Goal: Use online tool/utility: Utilize a website feature to perform a specific function

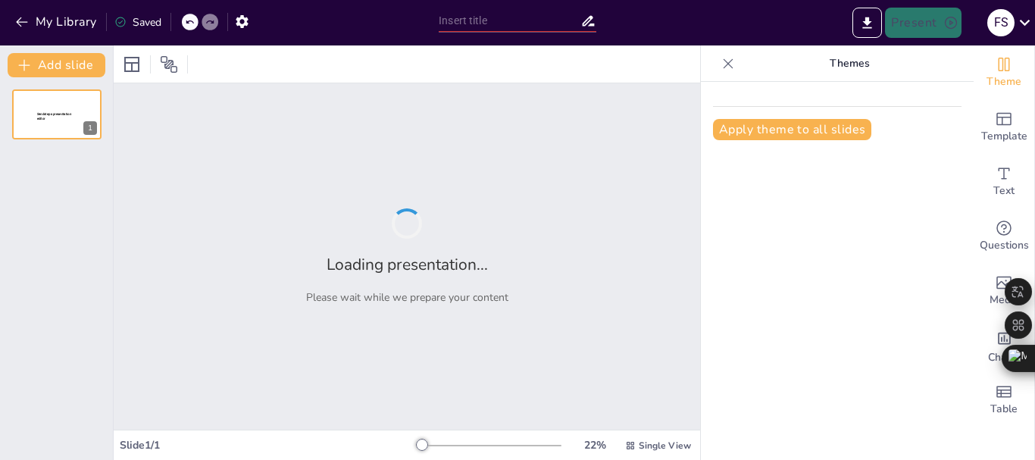
type input "Imported Proyecto Magelis.pptx"
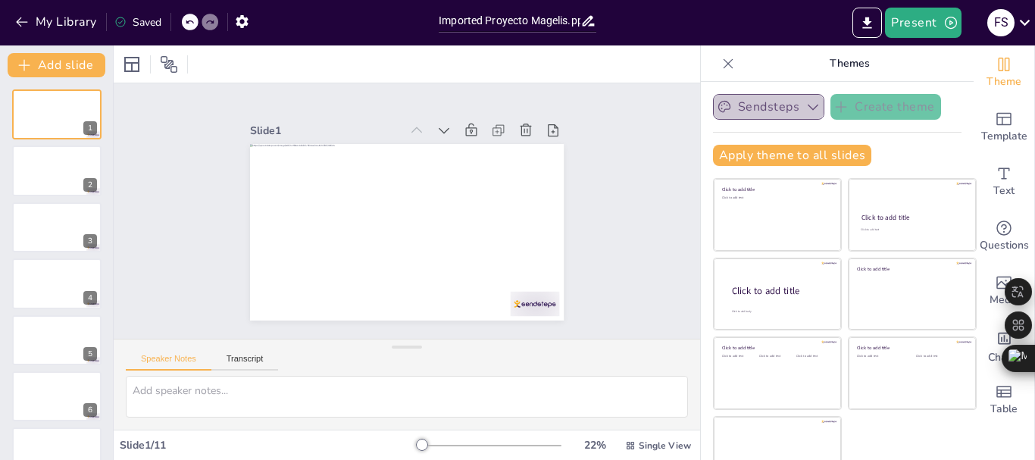
click at [805, 112] on icon "button" at bounding box center [812, 106] width 15 height 15
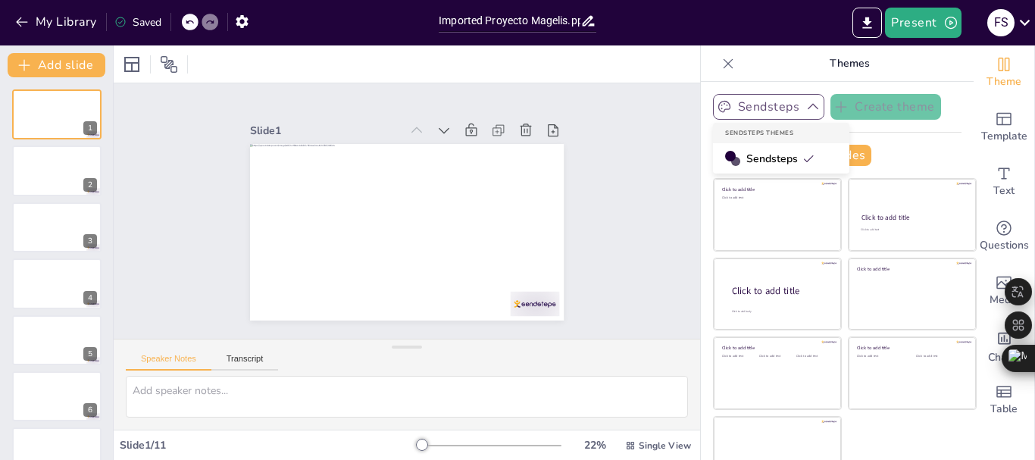
click at [805, 112] on icon "button" at bounding box center [812, 106] width 15 height 15
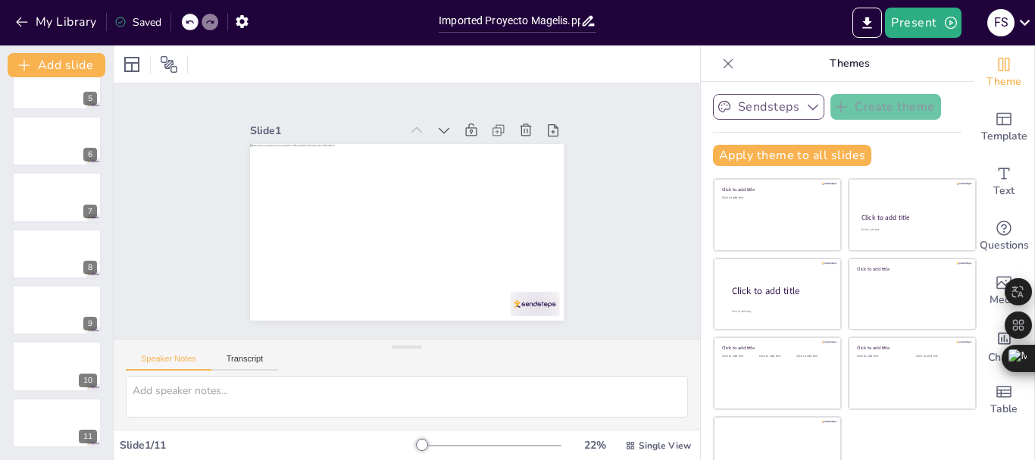
click at [735, 99] on button "Sendsteps" at bounding box center [768, 107] width 111 height 26
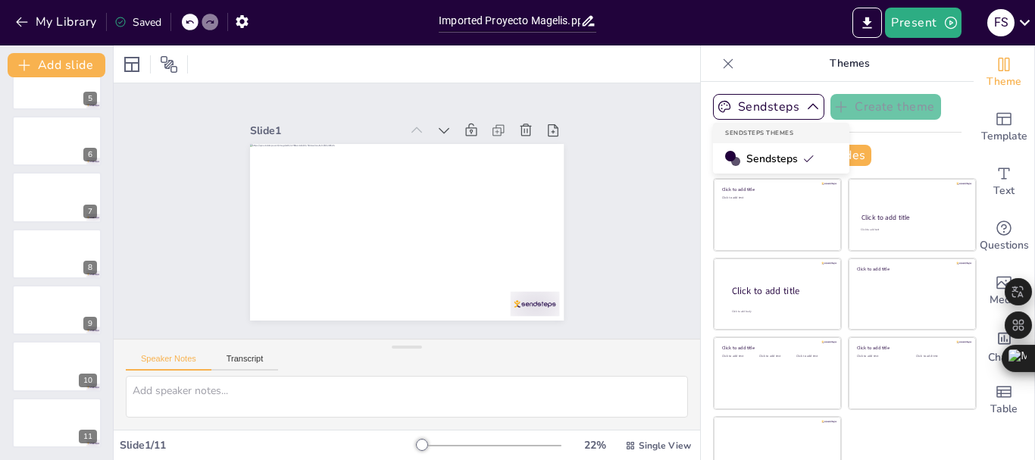
click at [748, 155] on span "Sendsteps" at bounding box center [780, 158] width 68 height 14
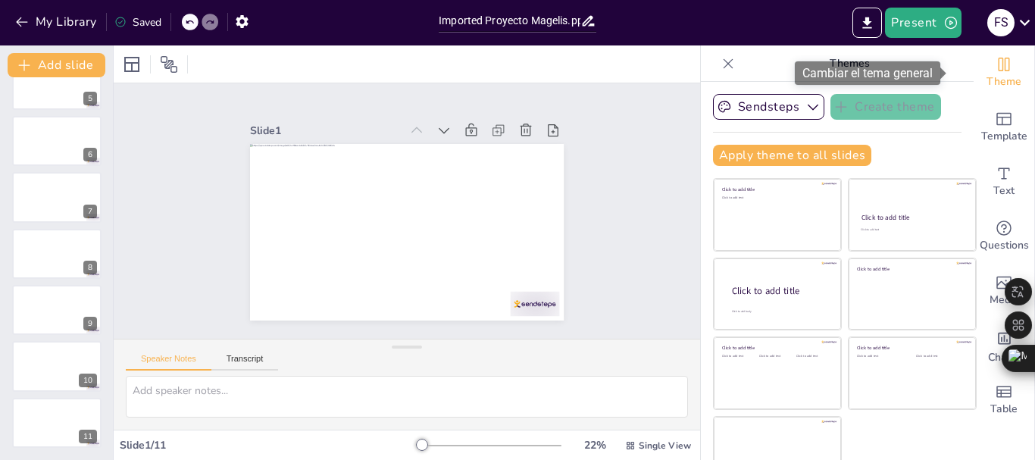
click at [995, 64] on icon "Change the overall theme" at bounding box center [1004, 64] width 18 height 18
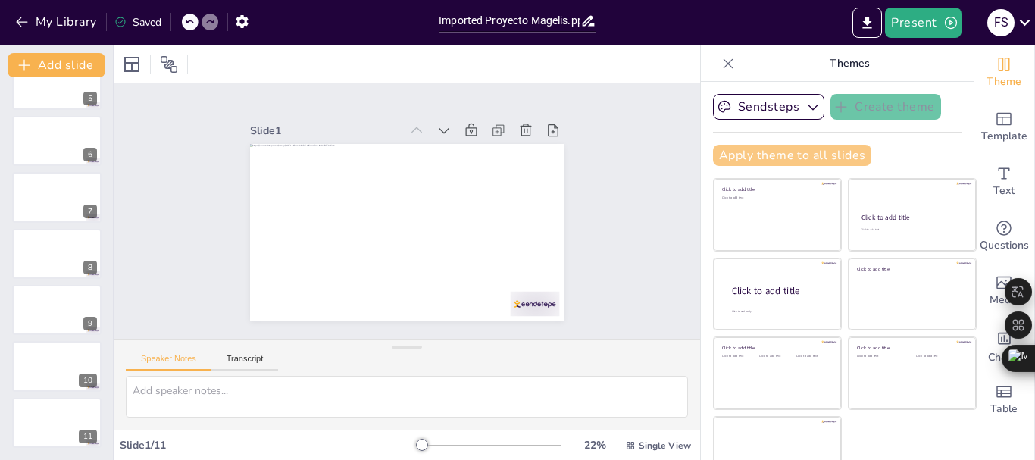
click at [807, 159] on button "Apply theme to all slides" at bounding box center [792, 155] width 158 height 21
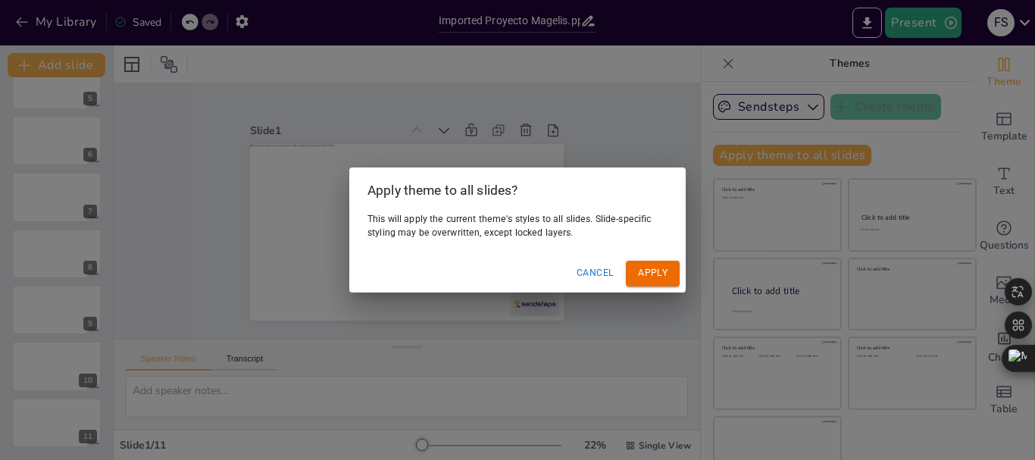
click at [664, 276] on button "Apply" at bounding box center [653, 273] width 54 height 25
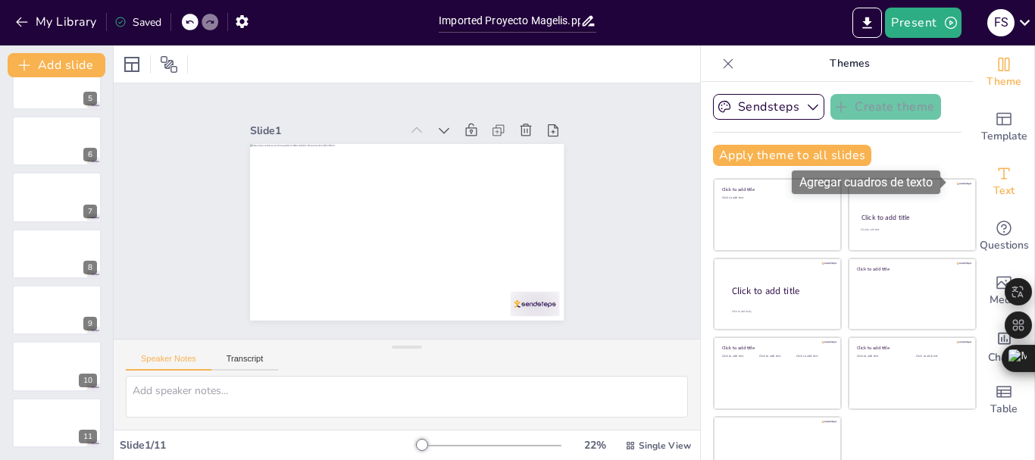
click at [995, 181] on icon "Add text boxes" at bounding box center [1004, 173] width 18 height 18
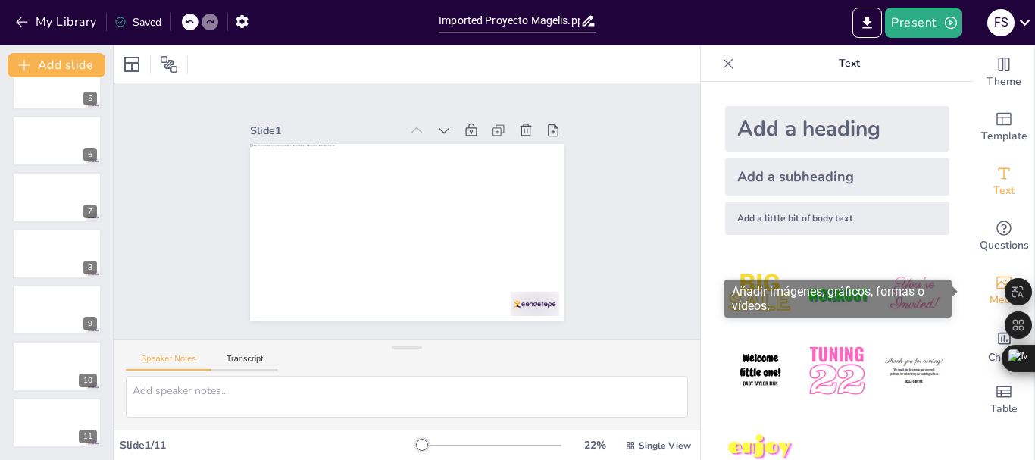
click at [977, 283] on div "Media" at bounding box center [1003, 291] width 61 height 55
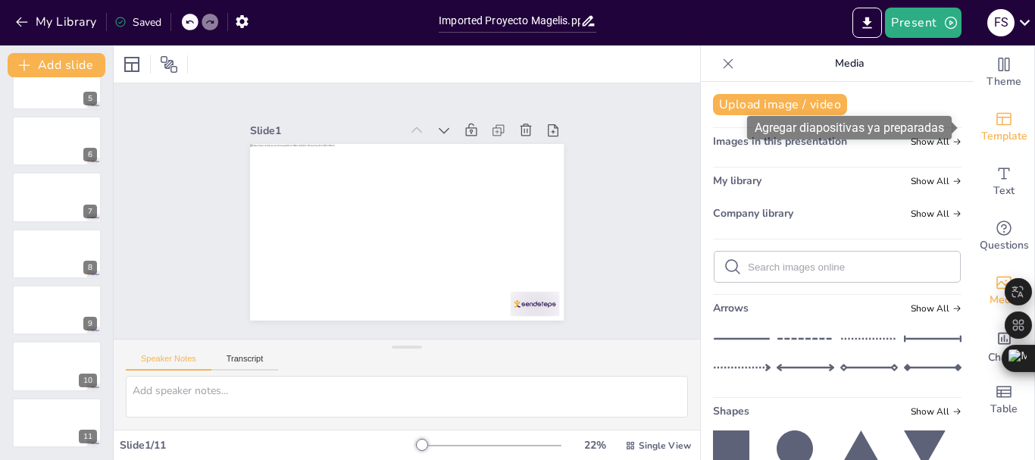
click at [1007, 141] on span "Template" at bounding box center [1004, 136] width 46 height 17
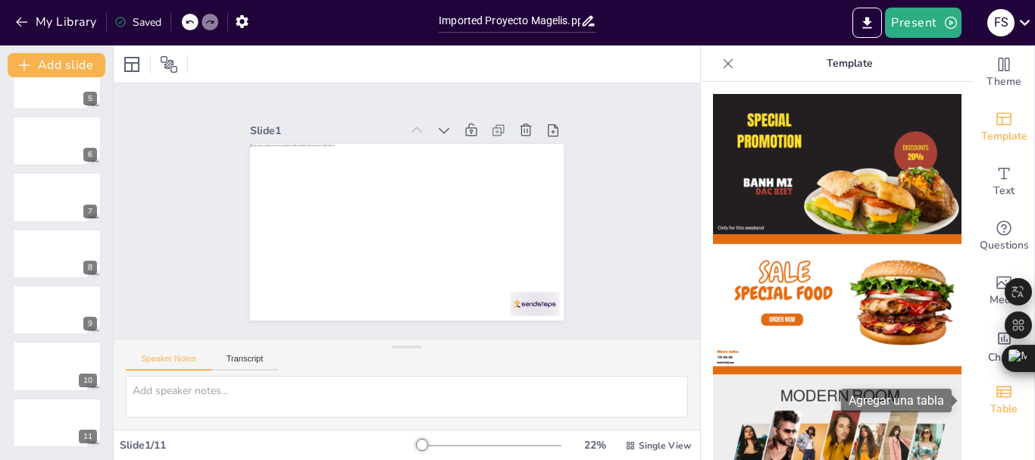
click at [1000, 408] on span "Table" at bounding box center [1003, 409] width 27 height 17
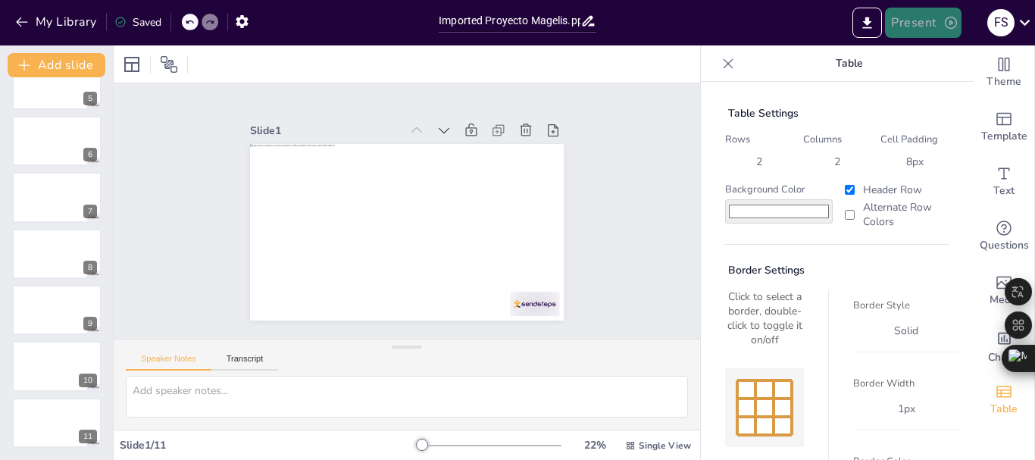
click at [929, 22] on button "Present" at bounding box center [923, 23] width 76 height 30
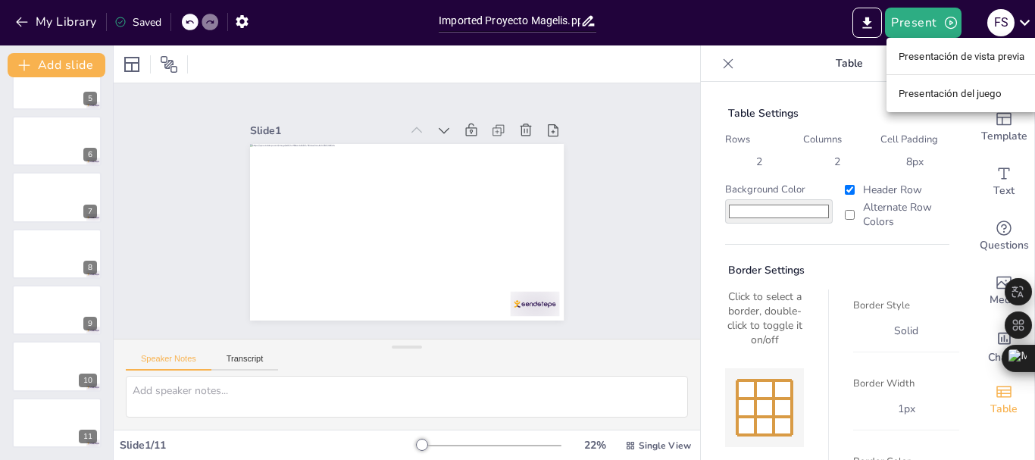
click at [935, 54] on font "Presentación de vista previa" at bounding box center [961, 56] width 126 height 11
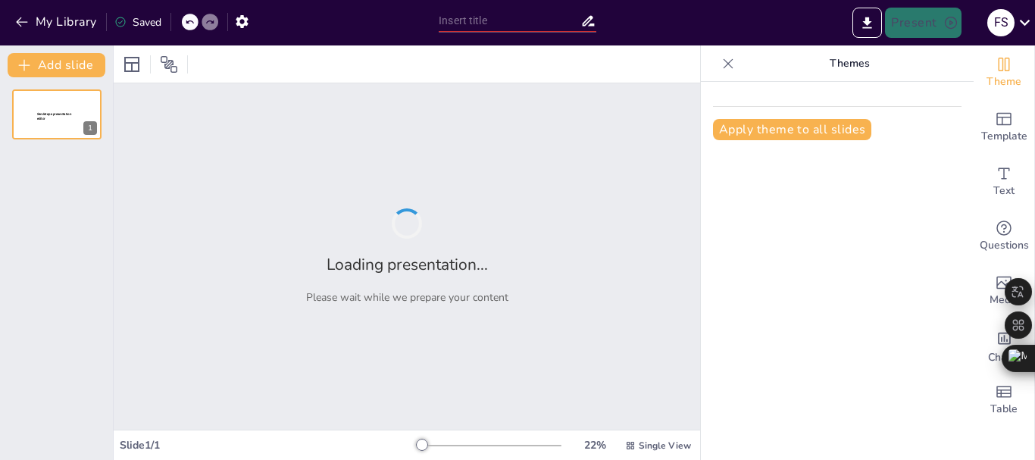
type input "Imported Proyecto Magelis.pptx"
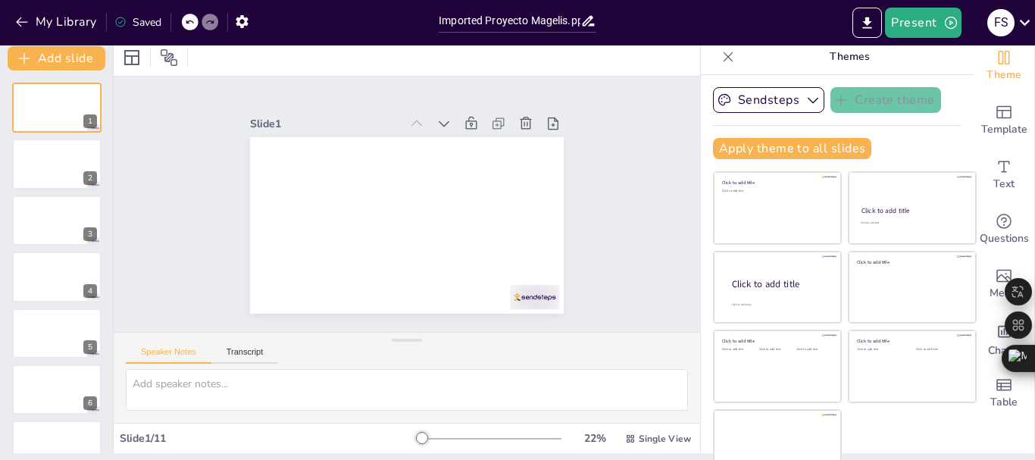
scroll to position [29, 0]
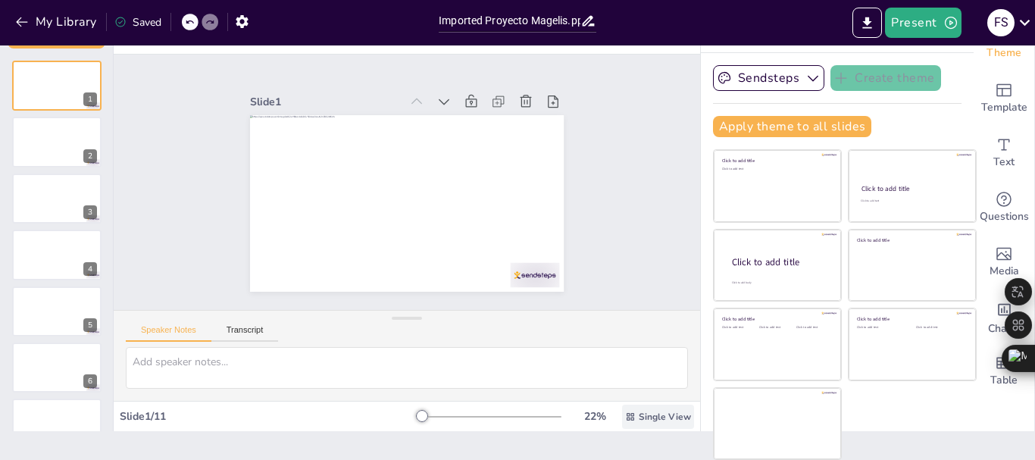
click at [639, 414] on span "Single View" at bounding box center [665, 417] width 52 height 12
click at [1004, 433] on div "Document fonts Popular fonts Lato Montserrat Open Sans Oswald Poppins Raleway R…" at bounding box center [517, 252] width 1035 height 414
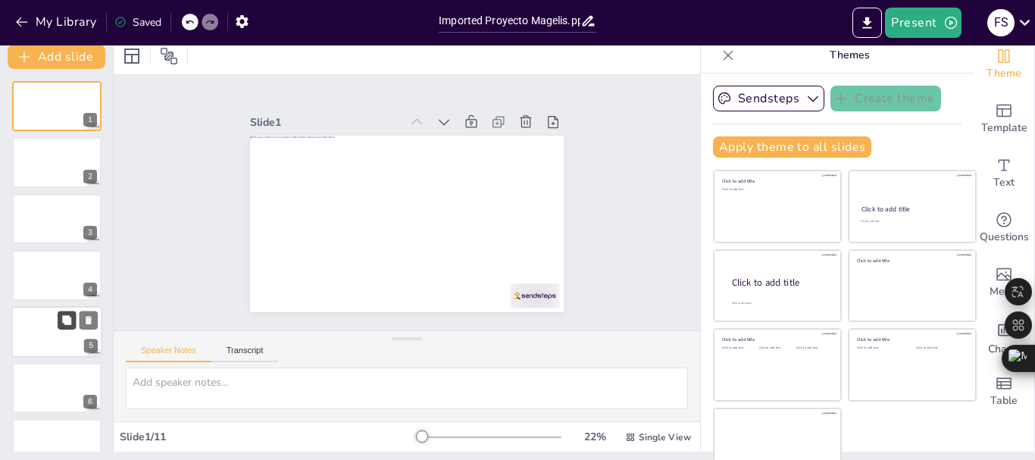
scroll to position [0, 0]
